Goal: Information Seeking & Learning: Learn about a topic

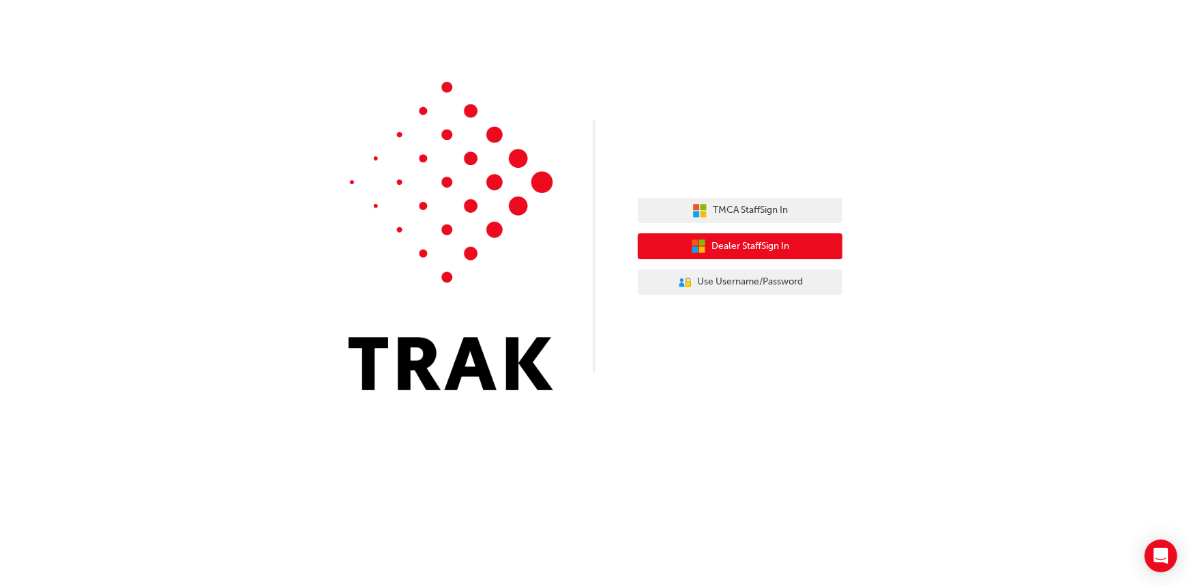
click at [731, 249] on span "Dealer Staff Sign In" at bounding box center [750, 247] width 78 height 16
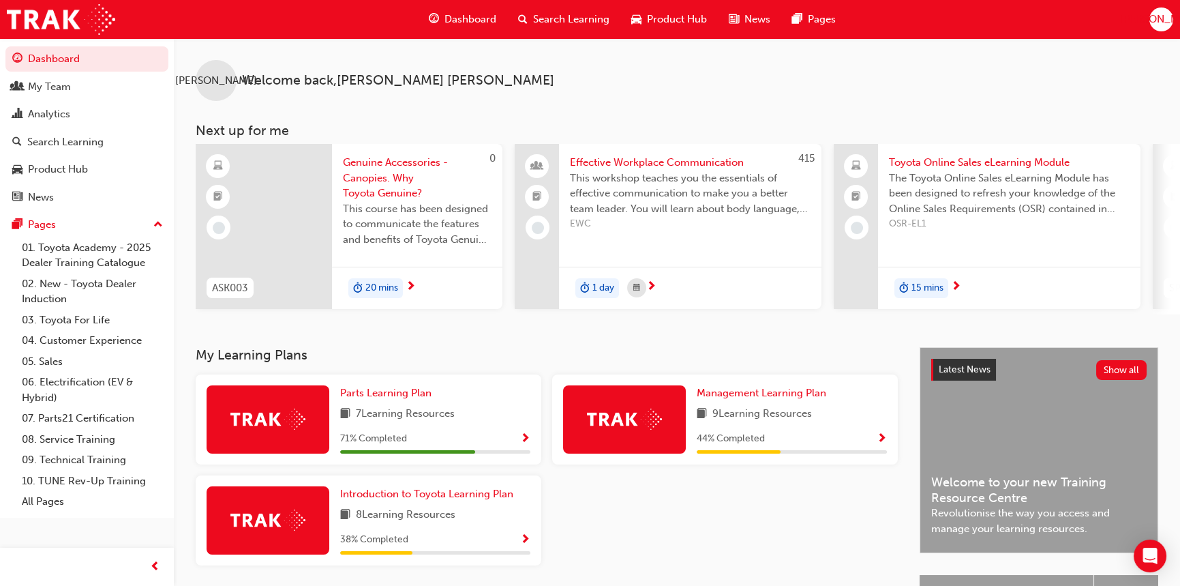
click at [391, 179] on span "Genuine Accessories - Canopies. Why Toyota Genuine?" at bounding box center [417, 178] width 149 height 46
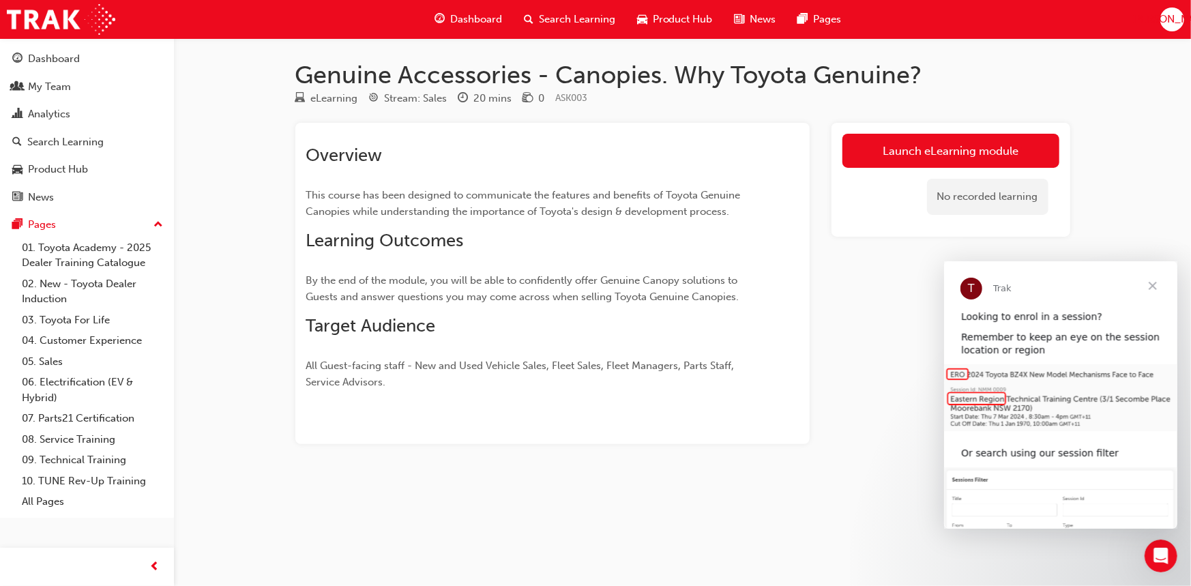
click at [1154, 282] on span "Close" at bounding box center [1151, 284] width 49 height 49
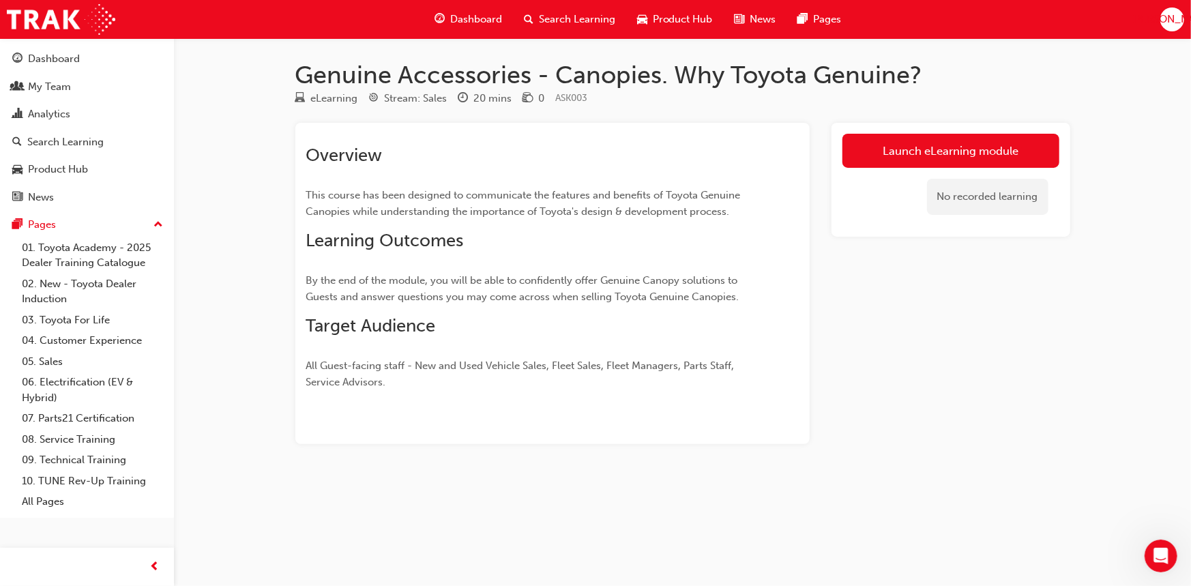
drag, startPoint x: 216, startPoint y: 85, endPoint x: 229, endPoint y: 74, distance: 17.4
click at [225, 77] on div "Genuine Accessories - Canopies. Why Toyota Genuine? eLearning Stream: Sales 20 …" at bounding box center [595, 293] width 1191 height 586
